Goal: Navigation & Orientation: Find specific page/section

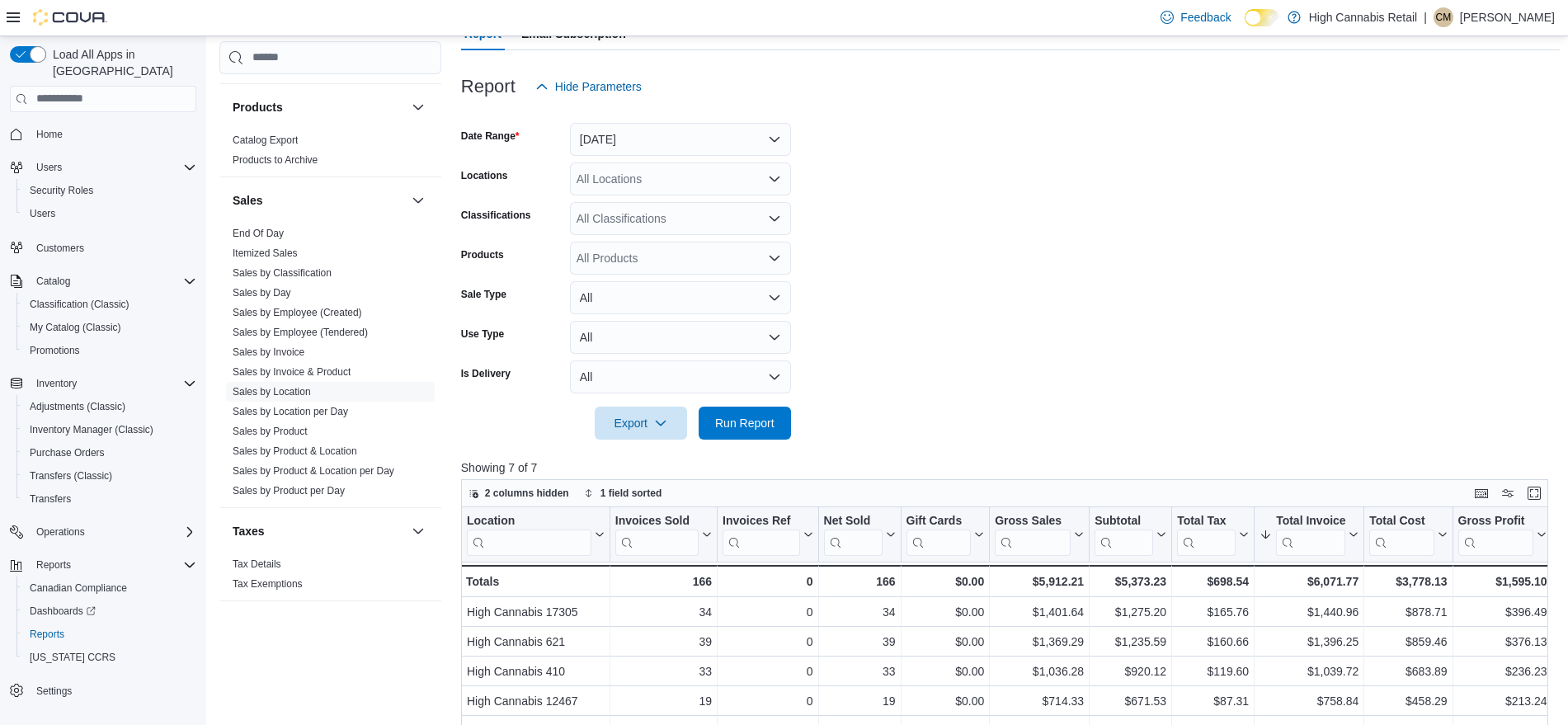
scroll to position [177, 0]
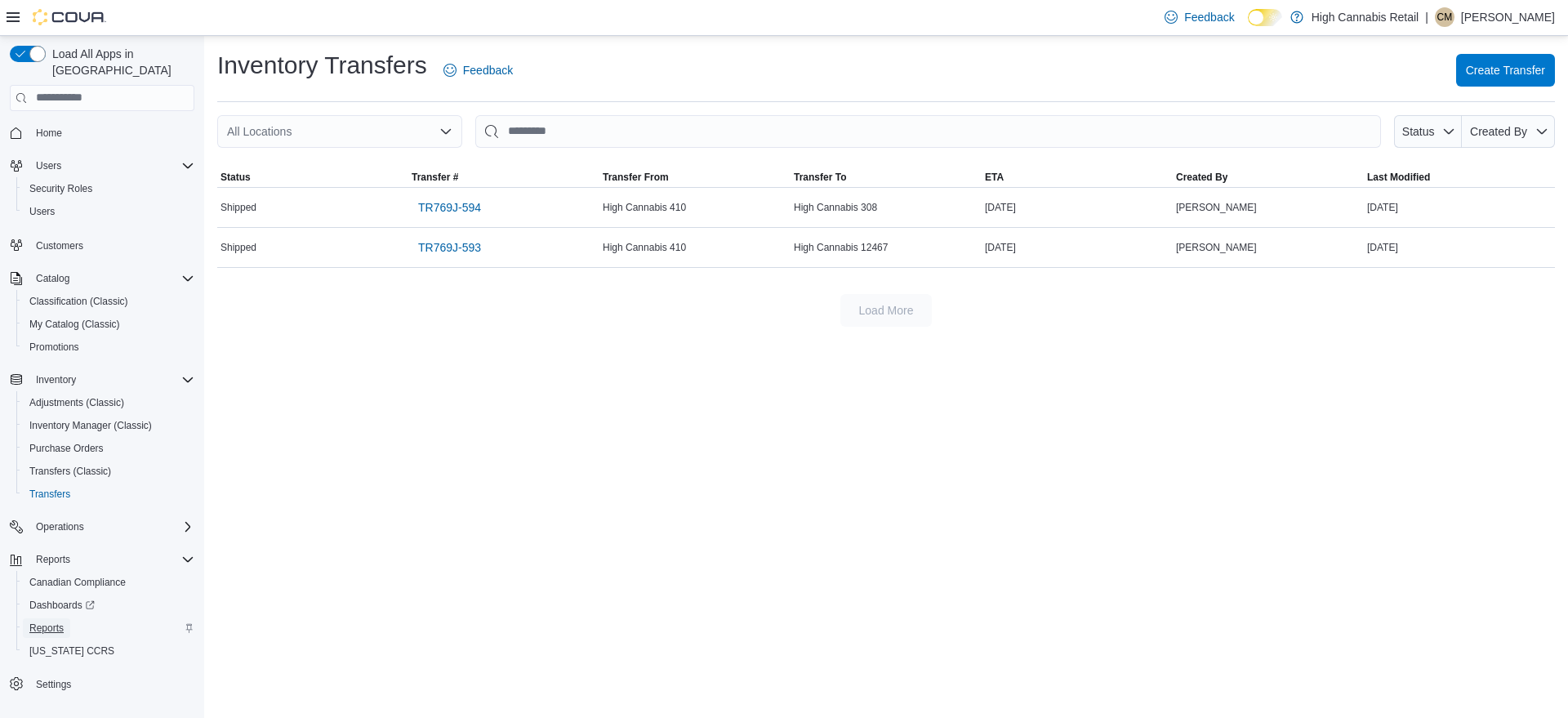
click at [64, 618] on link "Reports" at bounding box center [46, 627] width 47 height 19
